Goal: Task Accomplishment & Management: Manage account settings

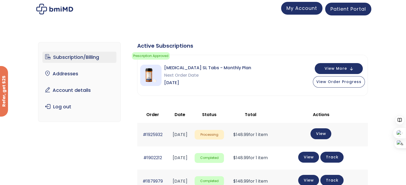
click at [303, 7] on span "My Account" at bounding box center [301, 8] width 31 height 7
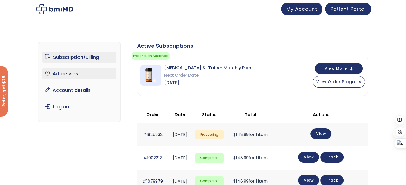
click at [74, 72] on link "Addresses" at bounding box center [79, 73] width 74 height 11
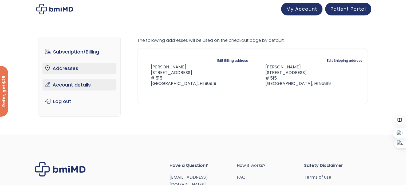
click at [73, 85] on link "Account details" at bounding box center [79, 84] width 74 height 11
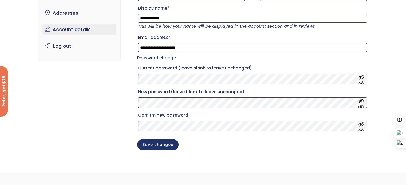
scroll to position [27, 0]
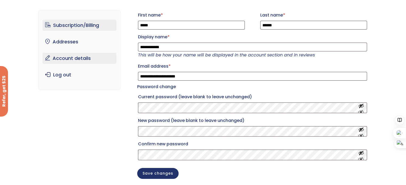
click at [50, 23] on link "Subscription/Billing" at bounding box center [79, 25] width 74 height 11
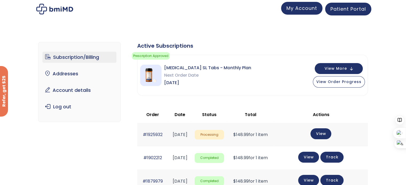
click at [300, 6] on span "My Account" at bounding box center [301, 8] width 31 height 7
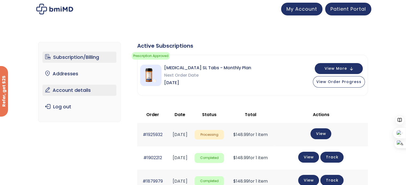
click at [80, 90] on link "Account details" at bounding box center [79, 90] width 74 height 11
